Goal: Task Accomplishment & Management: Use online tool/utility

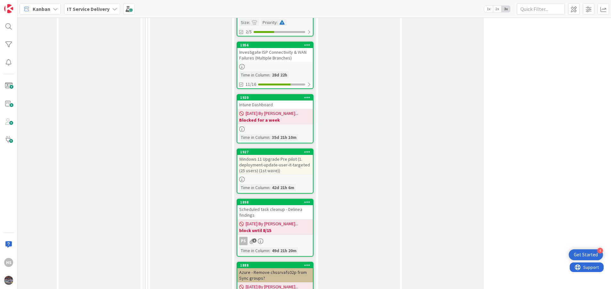
scroll to position [984, 299]
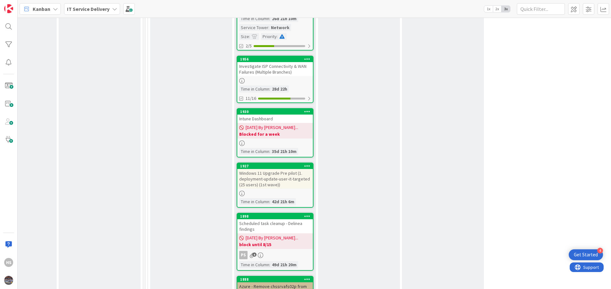
click at [281, 64] on div "Investigate ISP Connectivity & WAN Failures (Multiple Branches)" at bounding box center [275, 69] width 76 height 14
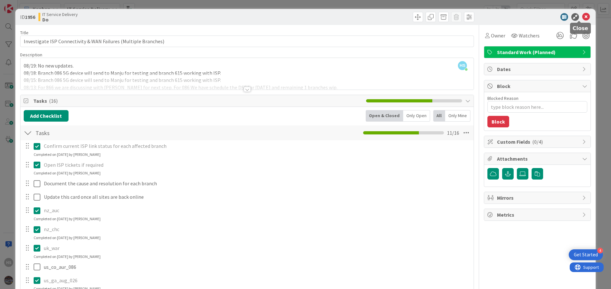
click at [582, 17] on icon at bounding box center [586, 17] width 8 height 8
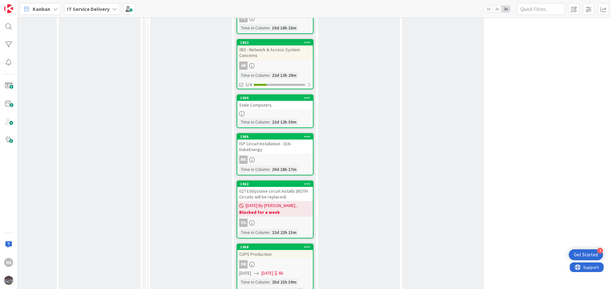
scroll to position [646, 299]
